Goal: Task Accomplishment & Management: Complete application form

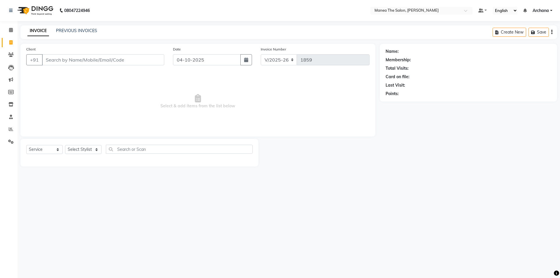
select select "6846"
select select "service"
click at [88, 150] on select "Select Stylist [PERSON_NAME] My Mane'a. [PERSON_NAME] [PERSON_NAME] [PERSON_NAM…" at bounding box center [83, 149] width 36 height 9
click at [91, 148] on select "Select Stylist [PERSON_NAME] My Mane'a. [PERSON_NAME] [PERSON_NAME] [PERSON_NAM…" at bounding box center [83, 149] width 36 height 9
click at [94, 150] on select "Select Stylist [PERSON_NAME] My Mane'a. [PERSON_NAME] [PERSON_NAME] [PERSON_NAM…" at bounding box center [83, 149] width 36 height 9
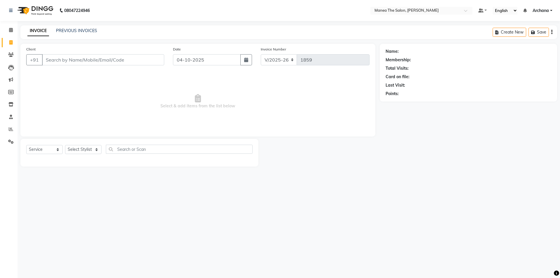
click at [160, 189] on div "08047224946 Select Location × Manea The Salon, [PERSON_NAME] Default Panel My P…" at bounding box center [280, 139] width 560 height 278
click at [134, 146] on input "text" at bounding box center [179, 149] width 147 height 9
type input "EYE"
click at [90, 148] on select "Select Stylist [PERSON_NAME] My Mane'a. [PERSON_NAME] [PERSON_NAME] [PERSON_NAM…" at bounding box center [83, 149] width 36 height 9
select select "71834"
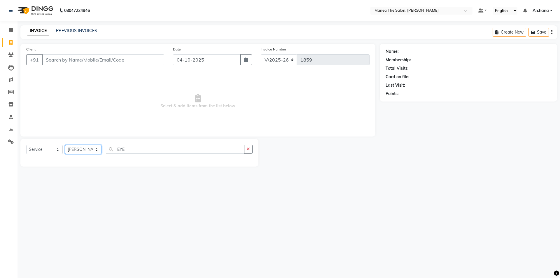
click at [65, 145] on select "Select Stylist [PERSON_NAME] My Mane'a. [PERSON_NAME] [PERSON_NAME] [PERSON_NAM…" at bounding box center [83, 149] width 36 height 9
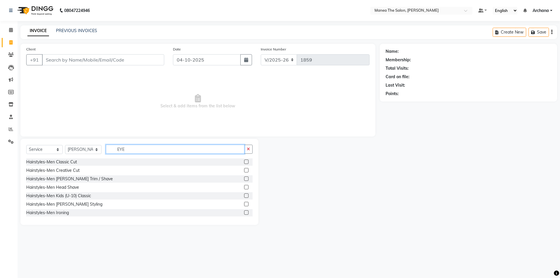
click at [227, 150] on input "EYE" at bounding box center [175, 149] width 139 height 9
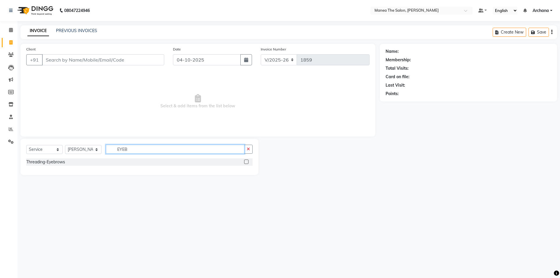
type input "EYEB"
click at [247, 162] on label at bounding box center [246, 162] width 4 height 4
click at [247, 162] on input "checkbox" at bounding box center [246, 162] width 4 height 4
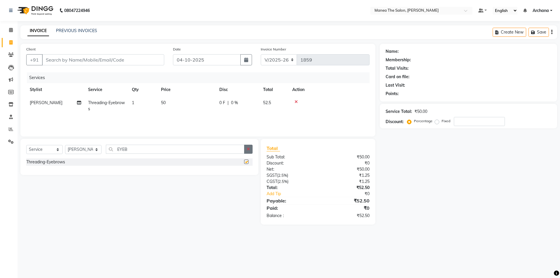
checkbox input "false"
click at [246, 148] on button "button" at bounding box center [248, 149] width 8 height 9
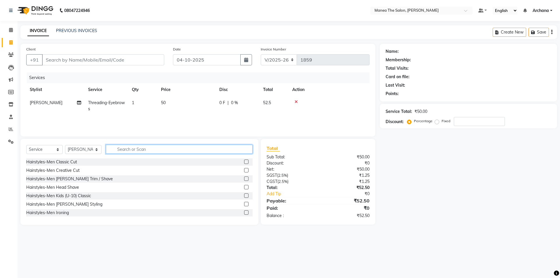
click at [232, 149] on input "text" at bounding box center [179, 149] width 147 height 9
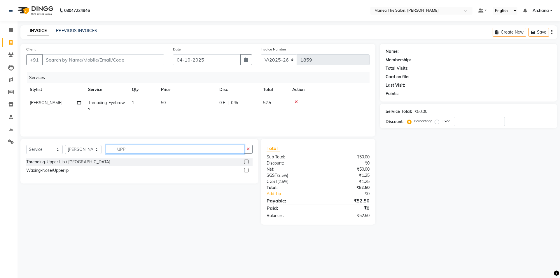
type input "UPP"
click at [246, 162] on label at bounding box center [246, 162] width 4 height 4
click at [246, 162] on input "checkbox" at bounding box center [246, 162] width 4 height 4
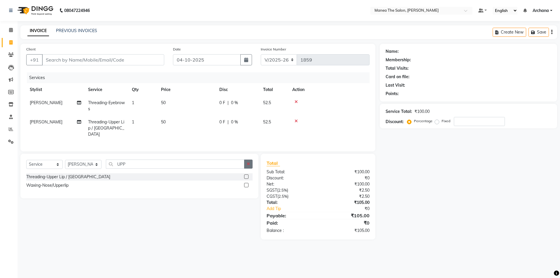
checkbox input "false"
click at [247, 162] on icon "button" at bounding box center [248, 164] width 3 height 4
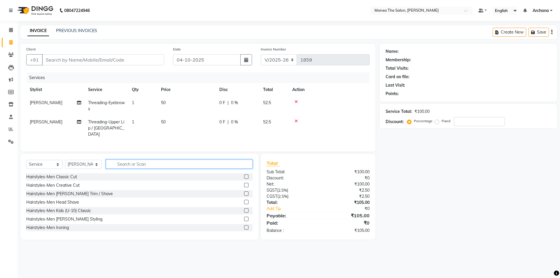
click at [236, 162] on input "text" at bounding box center [179, 164] width 147 height 9
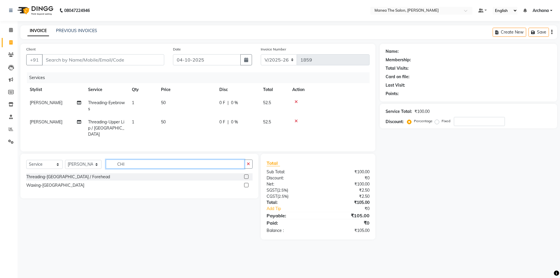
type input "CHI"
click at [247, 175] on label at bounding box center [246, 176] width 4 height 4
click at [247, 175] on input "checkbox" at bounding box center [246, 177] width 4 height 4
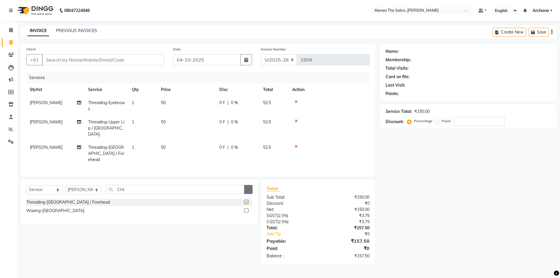
checkbox input "false"
click at [248, 187] on icon "button" at bounding box center [248, 189] width 3 height 4
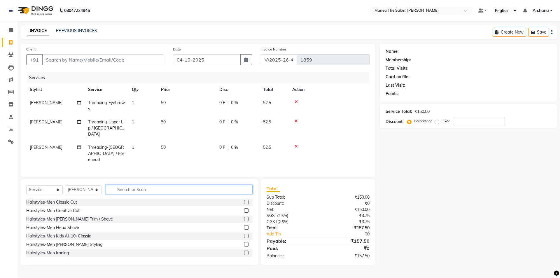
click at [225, 185] on input "text" at bounding box center [179, 189] width 147 height 9
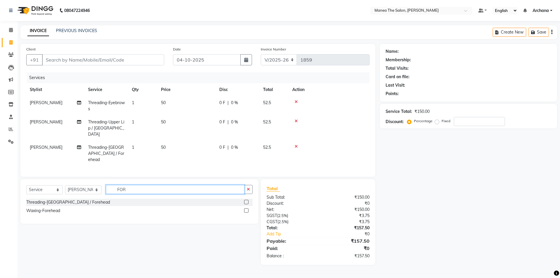
type input "FOR"
click at [247, 200] on label at bounding box center [246, 202] width 4 height 4
click at [247, 200] on input "checkbox" at bounding box center [246, 202] width 4 height 4
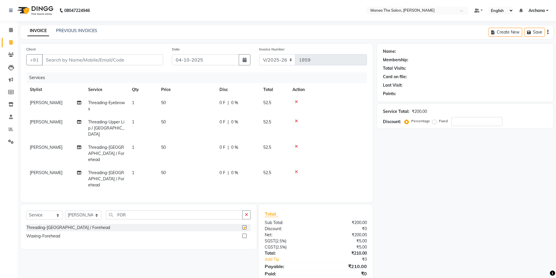
checkbox input "false"
click at [246, 213] on icon "button" at bounding box center [246, 215] width 3 height 4
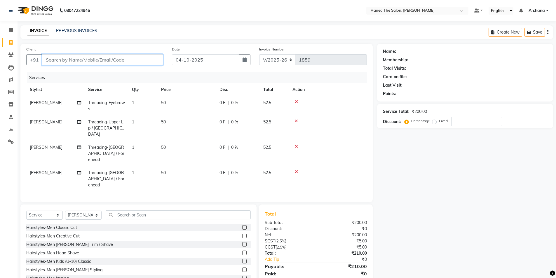
click at [149, 61] on input "Client" at bounding box center [102, 59] width 121 height 11
type input "9"
type input "0"
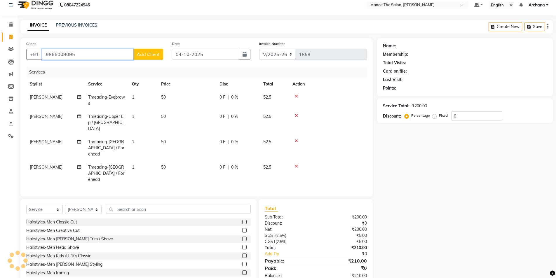
scroll to position [7, 0]
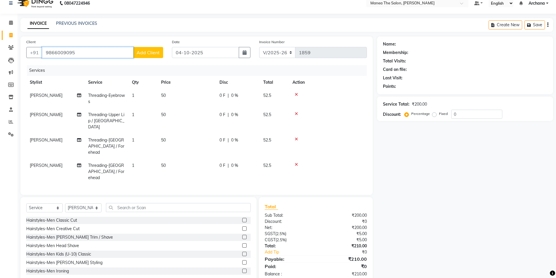
type input "9866009095"
click at [150, 54] on span "Add Client" at bounding box center [147, 53] width 23 height 6
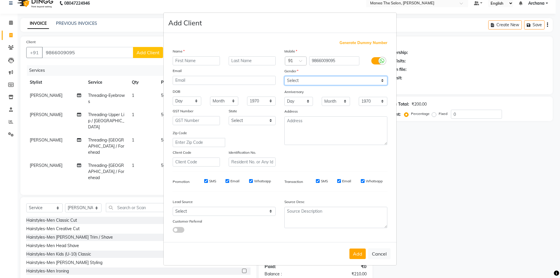
click at [307, 80] on select "Select [DEMOGRAPHIC_DATA] [DEMOGRAPHIC_DATA] Other Prefer Not To Say" at bounding box center [335, 80] width 103 height 9
select select "[DEMOGRAPHIC_DATA]"
click at [284, 76] on select "Select [DEMOGRAPHIC_DATA] [DEMOGRAPHIC_DATA] Other Prefer Not To Say" at bounding box center [335, 80] width 103 height 9
click at [208, 211] on select "Select Walk-in Referral Internet Friend Word of Mouth Advertisement Facebook Ju…" at bounding box center [224, 211] width 103 height 9
select select "47942"
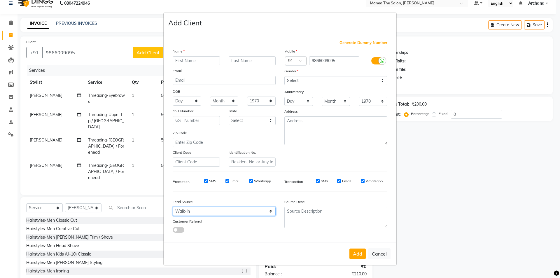
click at [173, 207] on select "Select Walk-in Referral Internet Friend Word of Mouth Advertisement Facebook Ju…" at bounding box center [224, 211] width 103 height 9
click at [197, 63] on input "text" at bounding box center [196, 60] width 47 height 9
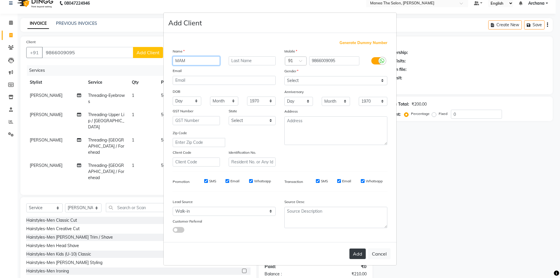
type input "MAM"
click at [357, 256] on button "Add" at bounding box center [357, 253] width 16 height 10
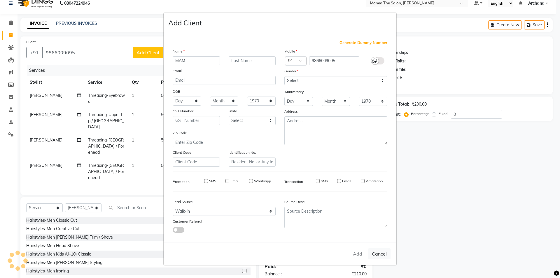
select select
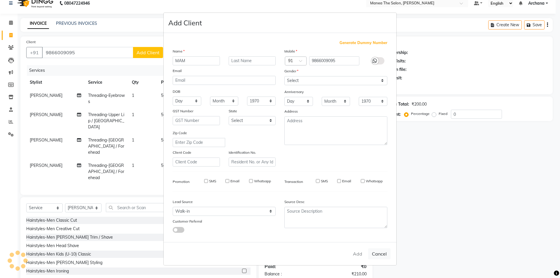
select select
checkbox input "false"
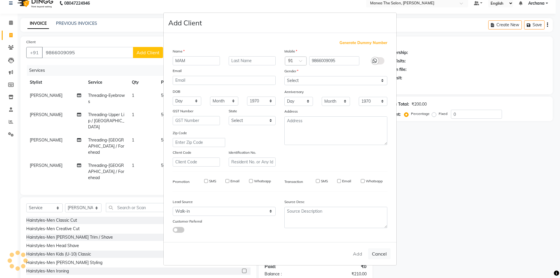
checkbox input "false"
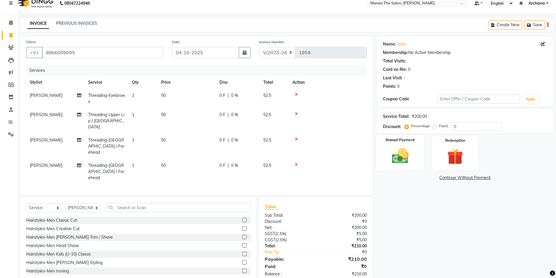
click at [412, 155] on img at bounding box center [399, 155] width 27 height 19
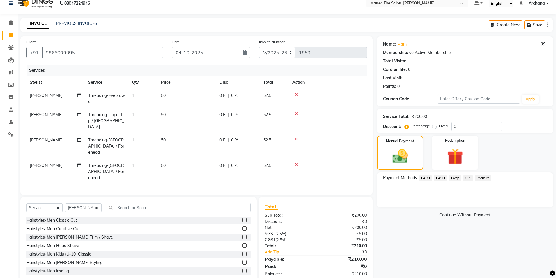
click at [467, 177] on span "UPI" at bounding box center [467, 178] width 9 height 7
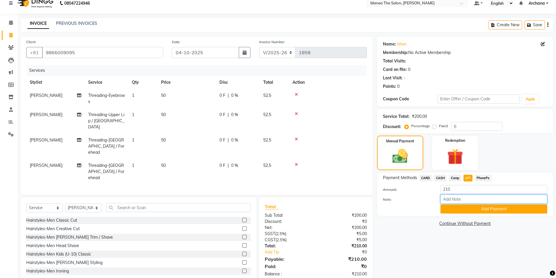
click at [469, 198] on input "Note:" at bounding box center [493, 199] width 107 height 9
type input "UPI"
click at [491, 209] on button "Add Payment" at bounding box center [493, 208] width 107 height 9
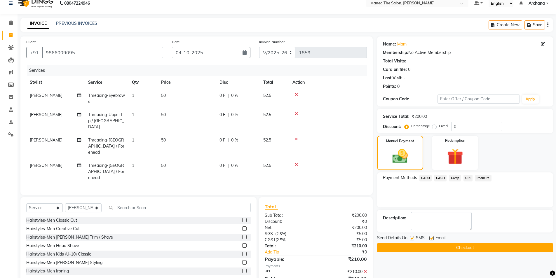
click at [478, 246] on button "Checkout" at bounding box center [465, 247] width 176 height 9
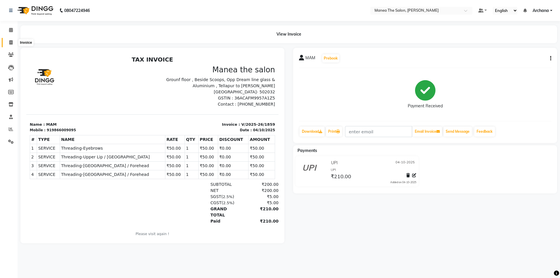
click at [10, 42] on icon at bounding box center [10, 42] width 3 height 4
select select "service"
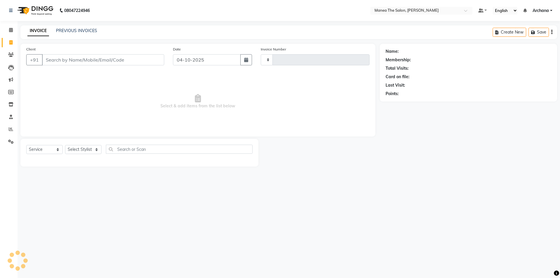
type input "1860"
select select "6846"
click at [79, 29] on link "PREVIOUS INVOICES" at bounding box center [76, 30] width 41 height 5
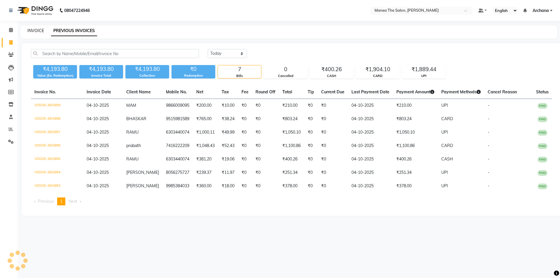
click at [40, 31] on link "INVOICE" at bounding box center [35, 30] width 17 height 5
select select "service"
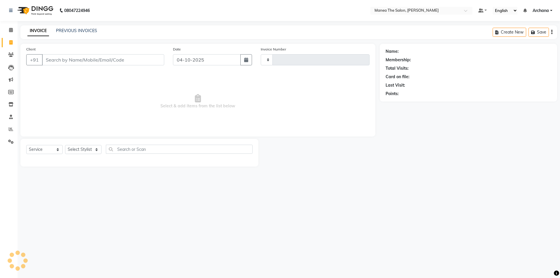
type input "1860"
select select "6846"
click at [97, 150] on select "Select Stylist [PERSON_NAME] My Mane'a. [PERSON_NAME] [PERSON_NAME] [PERSON_NAM…" at bounding box center [83, 149] width 36 height 9
click at [98, 150] on select "Select Stylist [PERSON_NAME] My Mane'a. [PERSON_NAME] [PERSON_NAME] [PERSON_NAM…" at bounding box center [83, 149] width 36 height 9
click at [92, 29] on link "PREVIOUS INVOICES" at bounding box center [76, 30] width 41 height 5
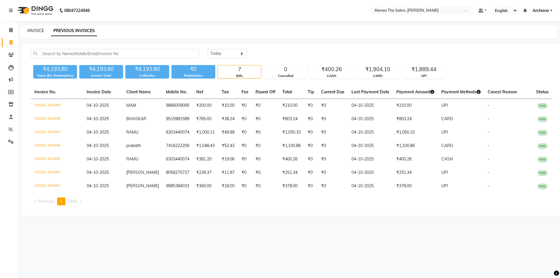
click at [40, 30] on link "INVOICE" at bounding box center [35, 30] width 17 height 5
select select "service"
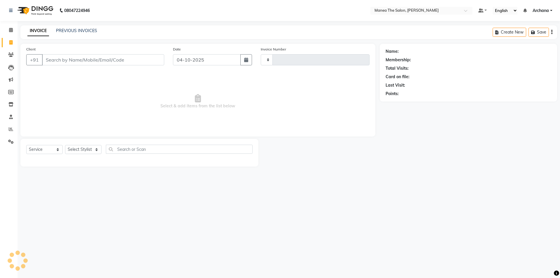
type input "1860"
select select "6846"
click at [88, 59] on input "Client" at bounding box center [103, 59] width 122 height 11
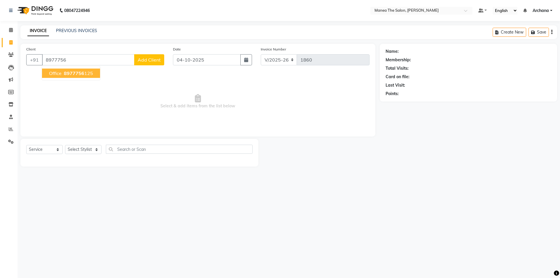
click at [92, 76] on ngb-highlight "8977756 125" at bounding box center [78, 73] width 30 height 6
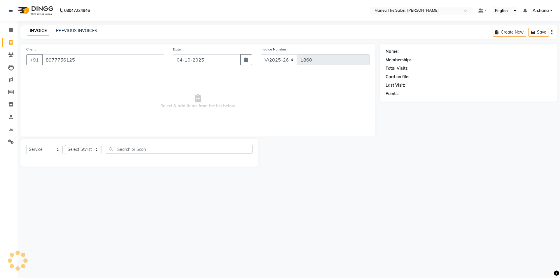
type input "8977756125"
select select "1: Object"
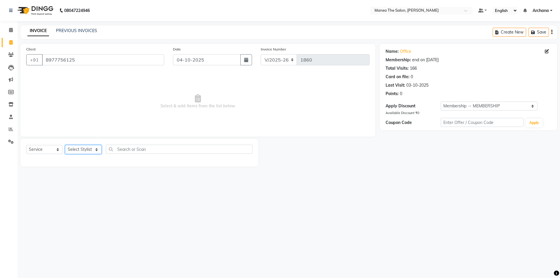
click at [85, 149] on select "Select Stylist [PERSON_NAME] My Mane'a. [PERSON_NAME] [PERSON_NAME] [PERSON_NAM…" at bounding box center [83, 149] width 36 height 9
select select "90346"
click at [65, 145] on select "Select Stylist [PERSON_NAME] My Mane'a. [PERSON_NAME] [PERSON_NAME] [PERSON_NAM…" at bounding box center [83, 149] width 36 height 9
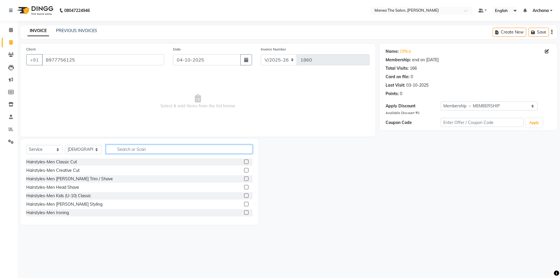
click at [124, 150] on input "text" at bounding box center [179, 149] width 147 height 9
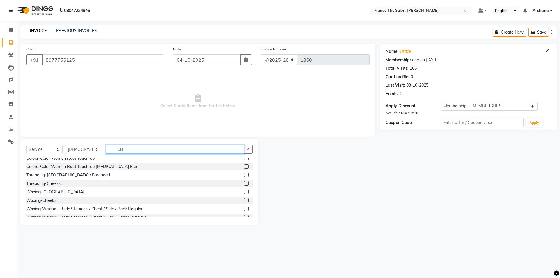
type input "CH"
click at [244, 192] on label at bounding box center [246, 192] width 4 height 4
click at [244, 192] on input "checkbox" at bounding box center [246, 192] width 4 height 4
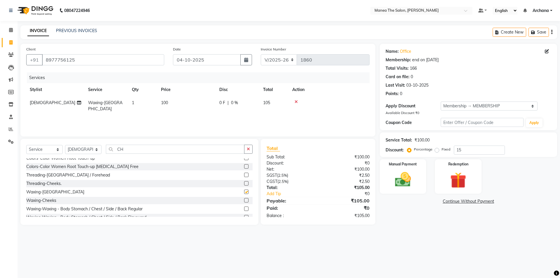
checkbox input "false"
click at [244, 174] on label at bounding box center [246, 175] width 4 height 4
click at [244, 174] on input "checkbox" at bounding box center [246, 175] width 4 height 4
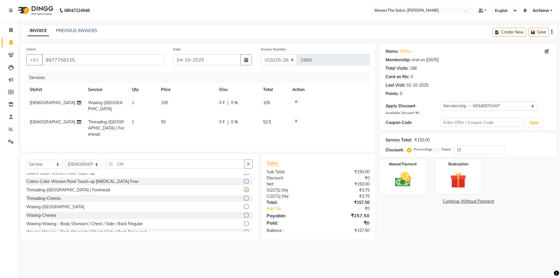
checkbox input "false"
click at [244, 196] on label at bounding box center [246, 198] width 4 height 4
click at [244, 197] on input "checkbox" at bounding box center [246, 199] width 4 height 4
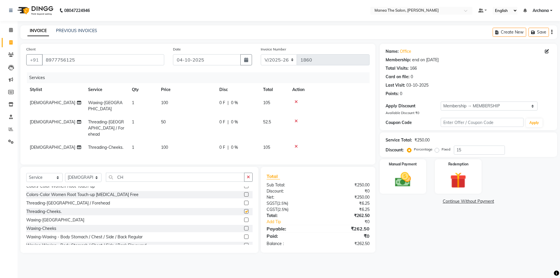
checkbox input "false"
click at [296, 144] on icon at bounding box center [296, 146] width 3 height 4
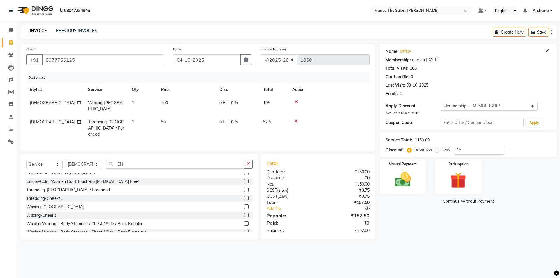
click at [295, 101] on icon at bounding box center [296, 102] width 3 height 4
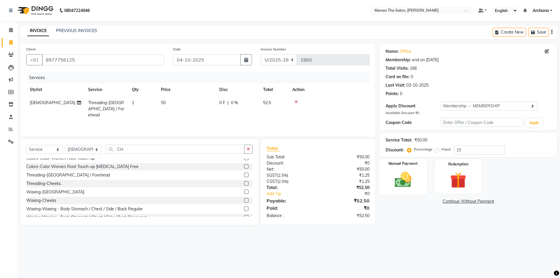
click at [411, 185] on img at bounding box center [402, 179] width 27 height 19
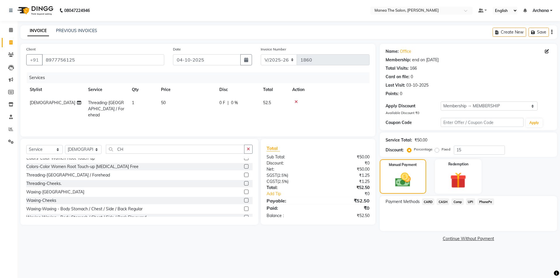
click at [470, 202] on span "UPI" at bounding box center [470, 201] width 9 height 7
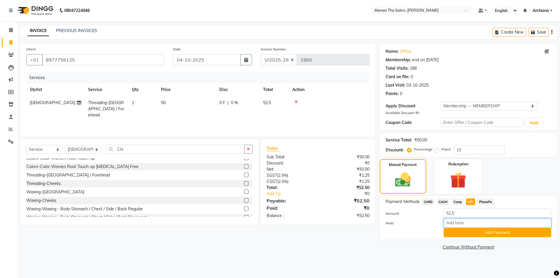
click at [460, 223] on input "Note:" at bounding box center [498, 222] width 108 height 9
type input "UPI"
click at [496, 232] on button "Add Payment" at bounding box center [498, 232] width 108 height 9
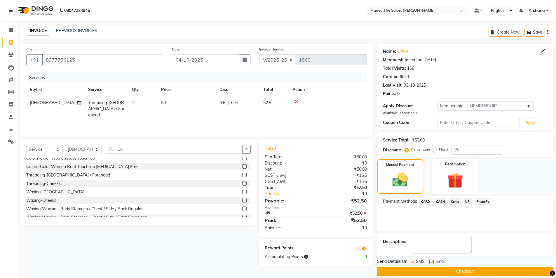
click at [469, 271] on button "Checkout" at bounding box center [465, 271] width 176 height 9
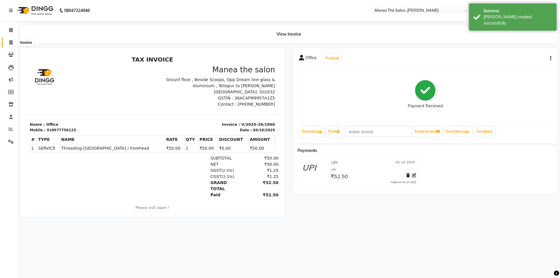
click at [12, 42] on icon at bounding box center [10, 42] width 3 height 4
select select "service"
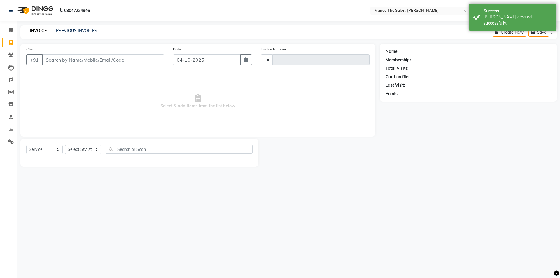
type input "1861"
select select "6846"
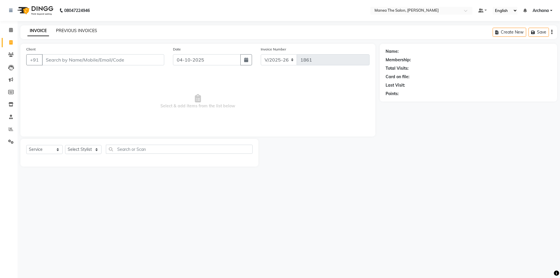
click at [76, 31] on link "PREVIOUS INVOICES" at bounding box center [76, 30] width 41 height 5
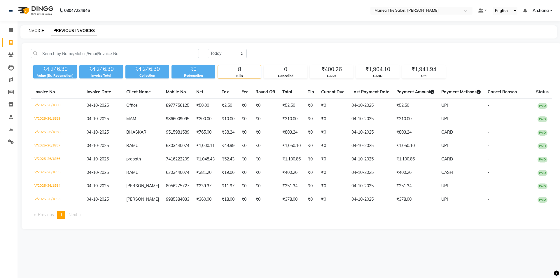
click at [31, 30] on link "INVOICE" at bounding box center [35, 30] width 17 height 5
select select "6846"
select select "service"
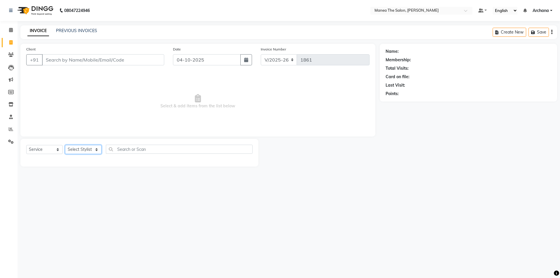
click at [81, 147] on select "Select Stylist [PERSON_NAME] My Mane'a. [PERSON_NAME] [PERSON_NAME] [PERSON_NAM…" at bounding box center [83, 149] width 36 height 9
select select "77516"
click at [65, 145] on select "Select Stylist [PERSON_NAME] My Mane'a. [PERSON_NAME] [PERSON_NAME] [PERSON_NAM…" at bounding box center [83, 149] width 36 height 9
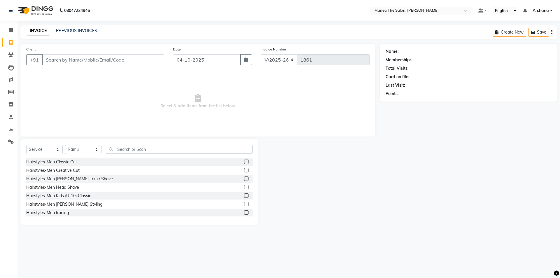
click at [244, 179] on label at bounding box center [246, 178] width 4 height 4
click at [244, 179] on input "checkbox" at bounding box center [246, 179] width 4 height 4
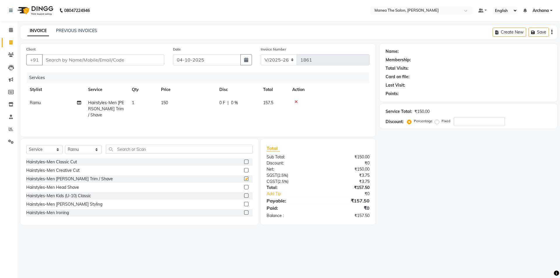
checkbox input "false"
click at [74, 29] on link "PREVIOUS INVOICES" at bounding box center [76, 30] width 41 height 5
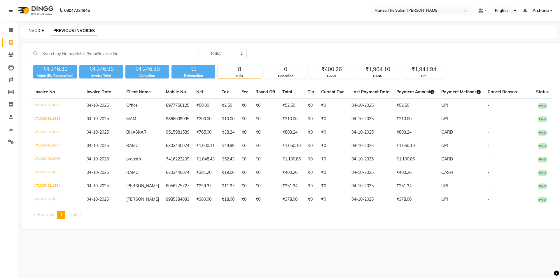
click at [38, 30] on link "INVOICE" at bounding box center [35, 30] width 17 height 5
select select "service"
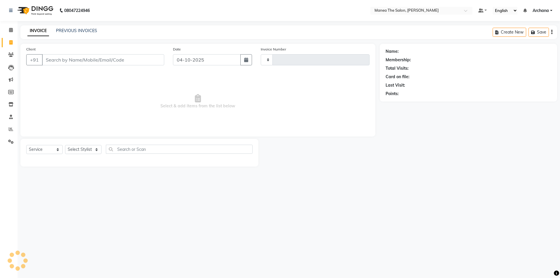
type input "1861"
select select "6846"
click at [81, 29] on link "PREVIOUS INVOICES" at bounding box center [76, 30] width 41 height 5
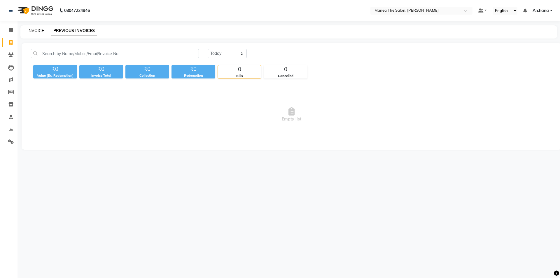
click at [38, 30] on link "INVOICE" at bounding box center [35, 30] width 17 height 5
select select "service"
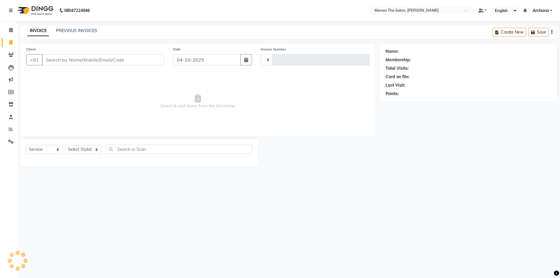
type input "1861"
select select "6846"
click at [92, 150] on select "Select Stylist [PERSON_NAME] My Mane'a. [PERSON_NAME] [PERSON_NAME] [PERSON_NAM…" at bounding box center [83, 149] width 36 height 9
select select "77516"
click at [65, 145] on select "Select Stylist [PERSON_NAME] My Mane'a. [PERSON_NAME] [PERSON_NAME] [PERSON_NAM…" at bounding box center [83, 149] width 36 height 9
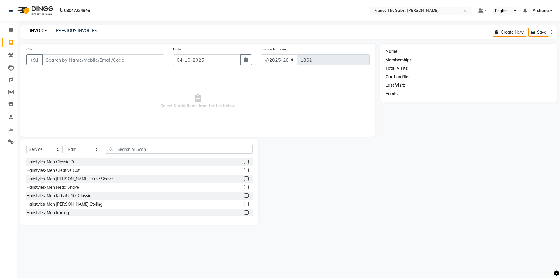
click at [244, 178] on label at bounding box center [246, 178] width 4 height 4
click at [244, 178] on input "checkbox" at bounding box center [246, 179] width 4 height 4
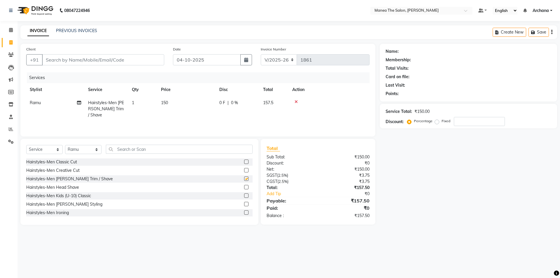
checkbox input "false"
